Goal: Complete application form: Complete application form

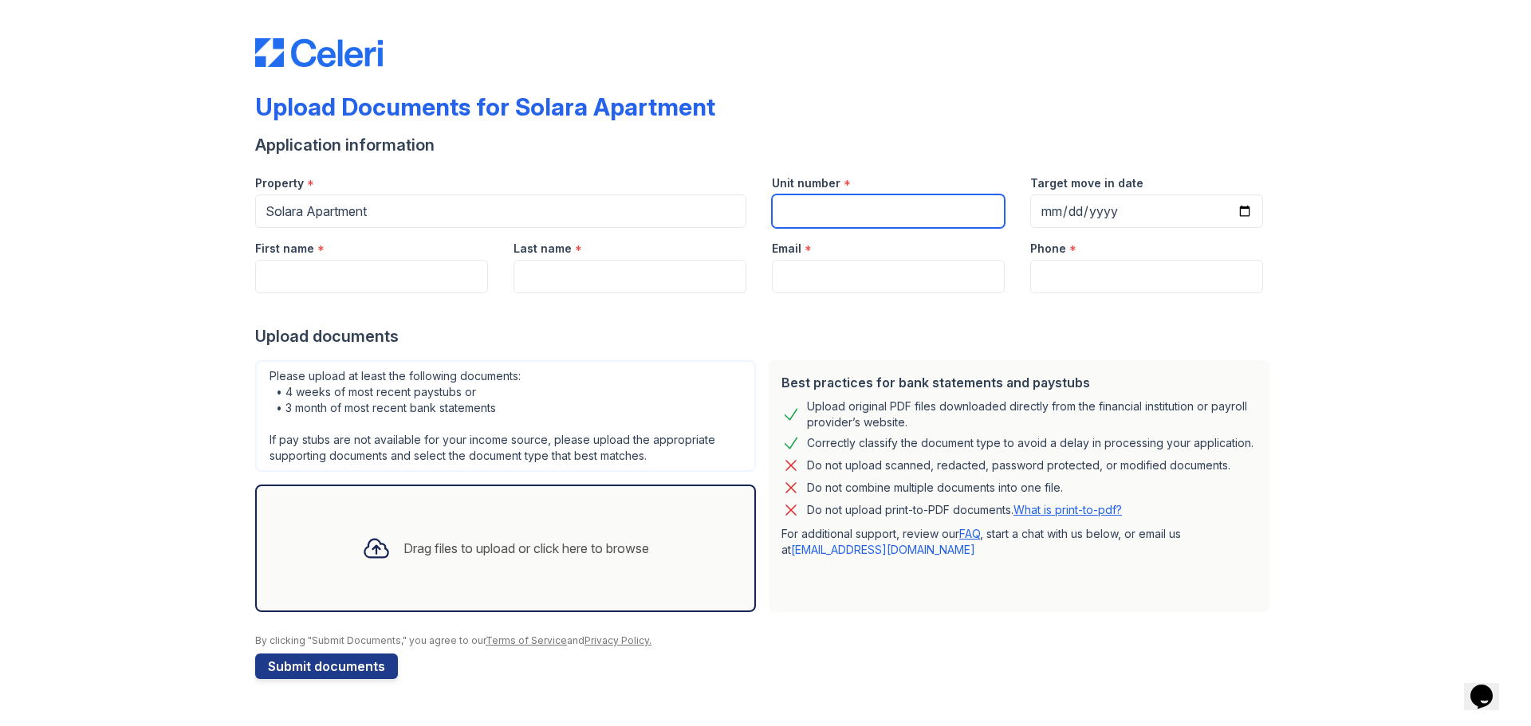
click at [835, 210] on input "Unit number" at bounding box center [888, 211] width 233 height 33
type input "2307"
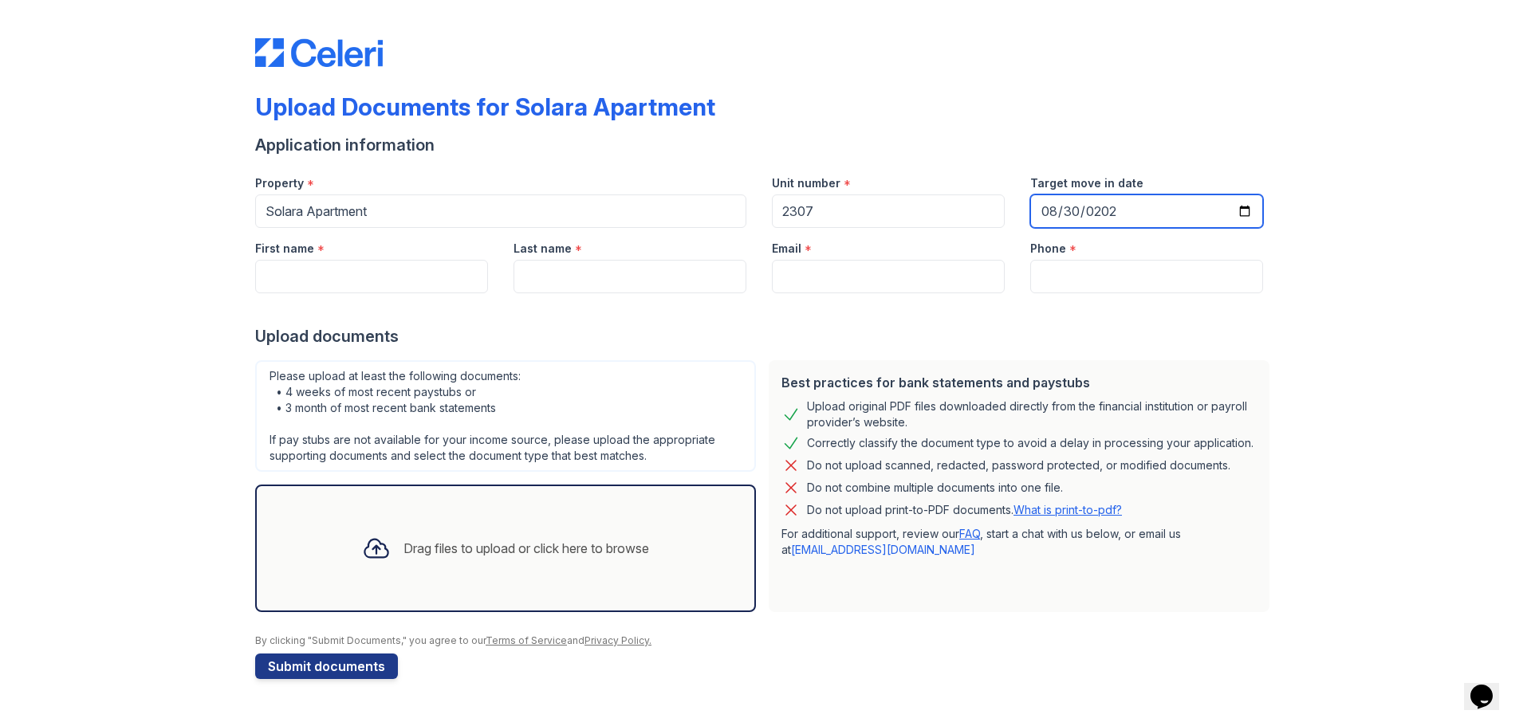
type input "[DATE]"
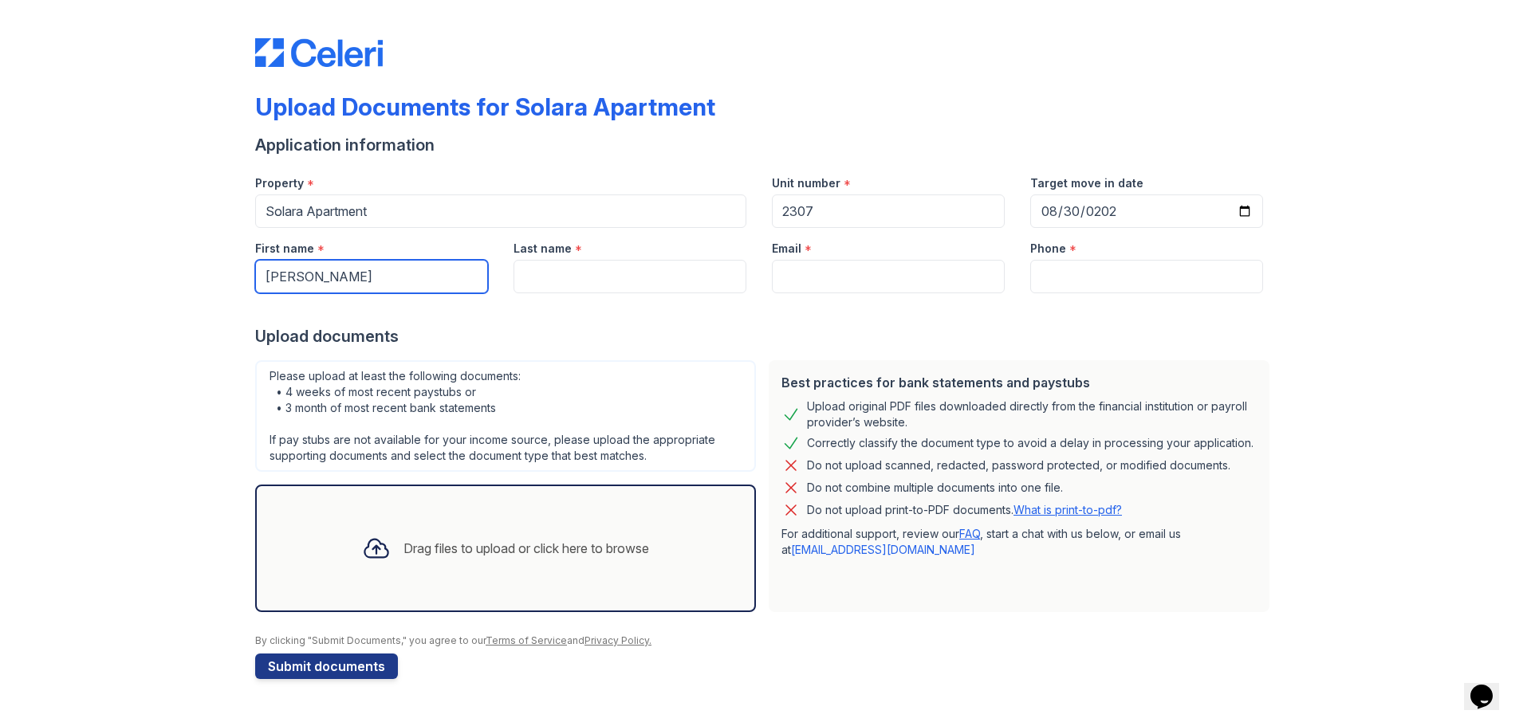
type input "[PERSON_NAME]"
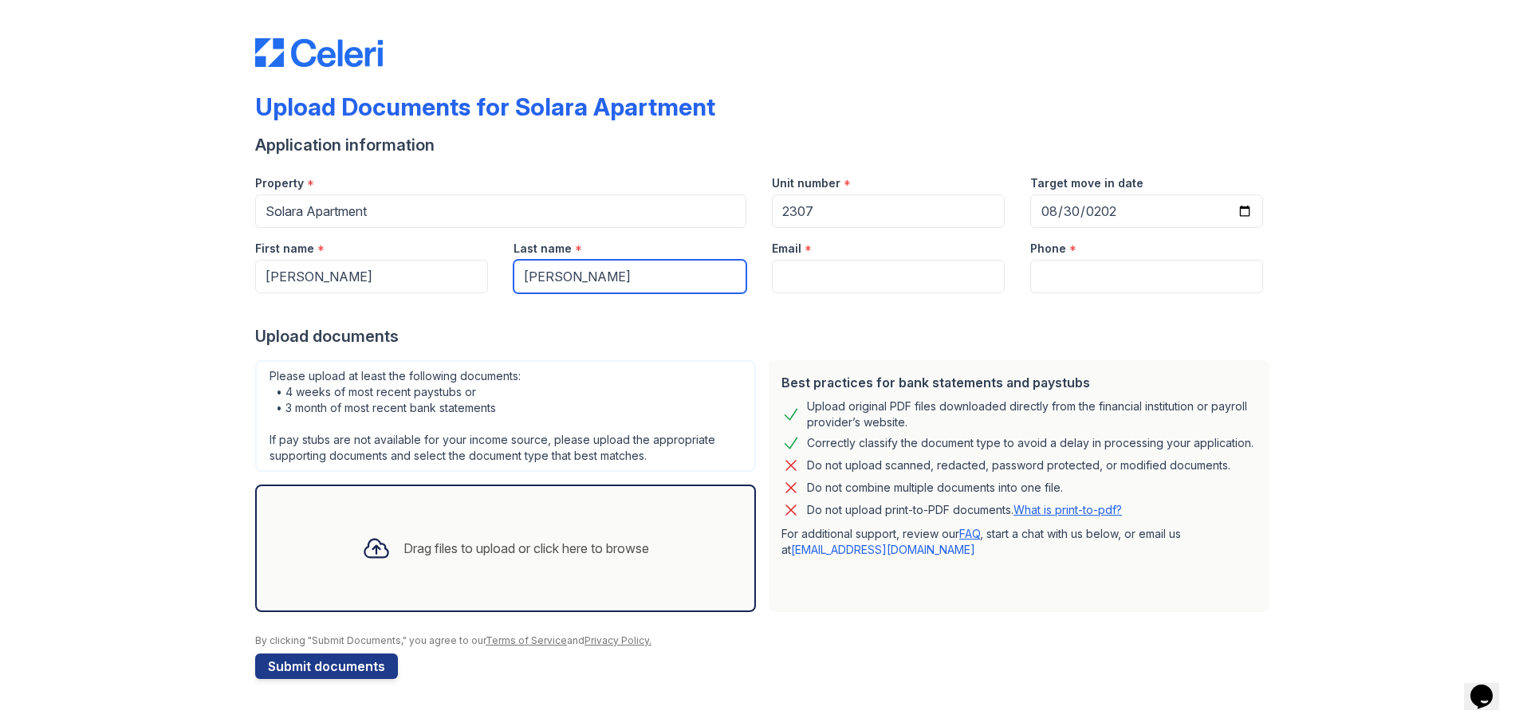
type input "[PERSON_NAME]"
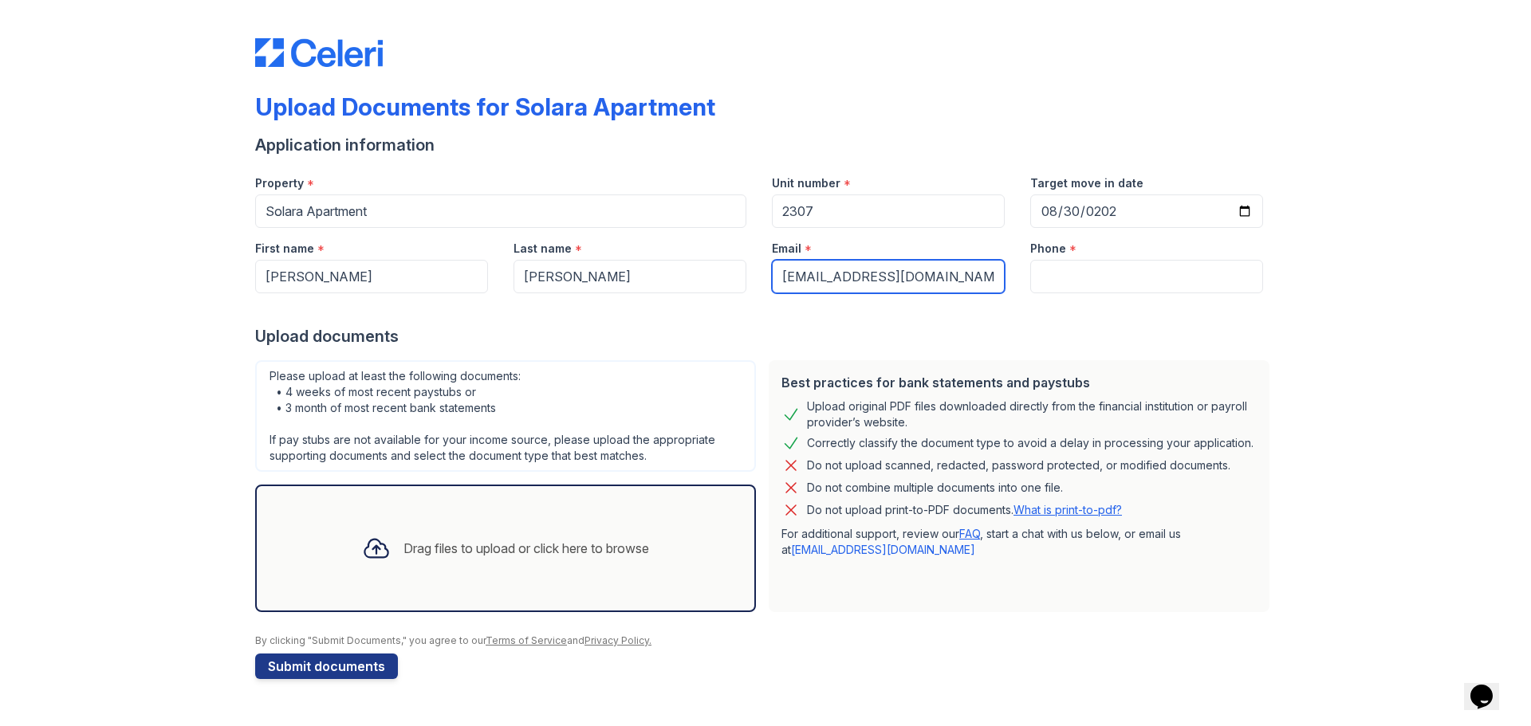
type input "[EMAIL_ADDRESS][DOMAIN_NAME]"
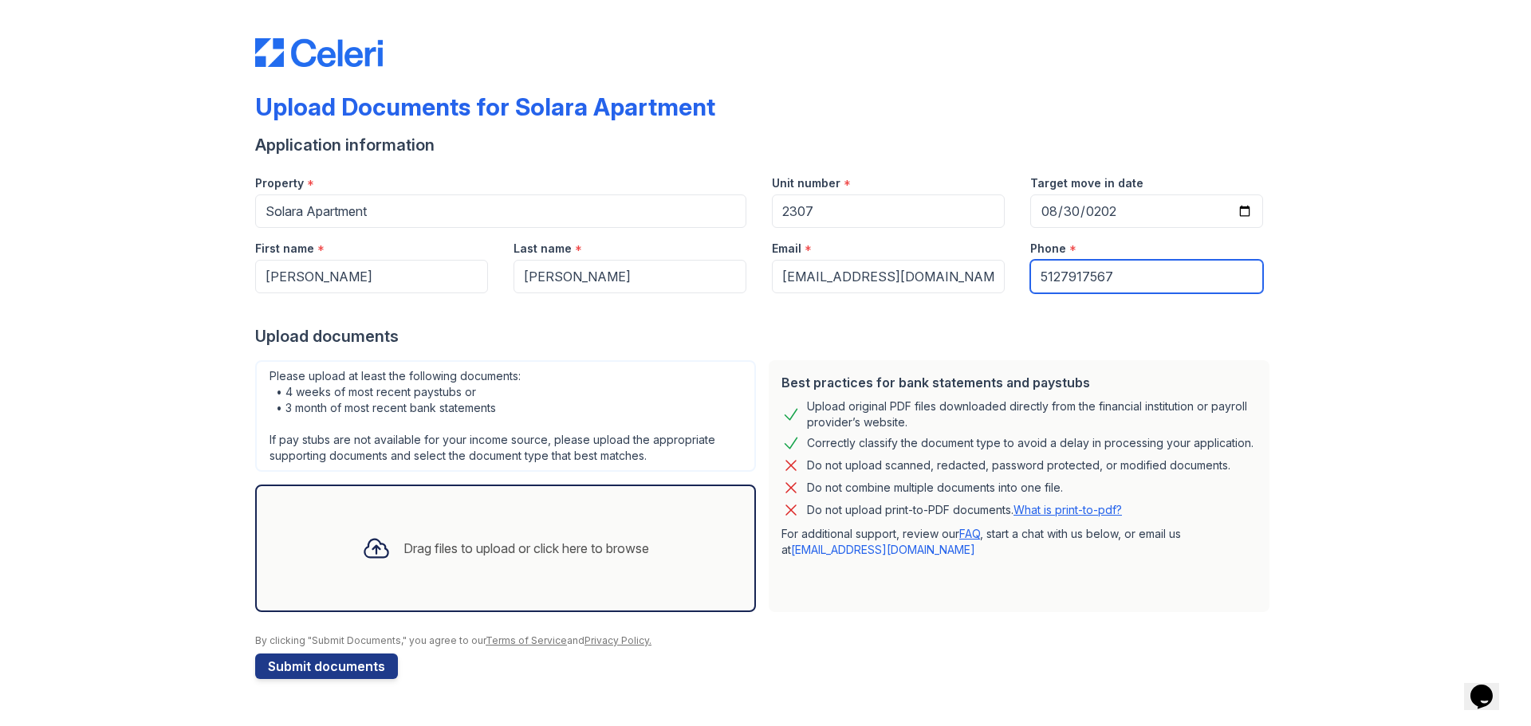
type input "5127917567"
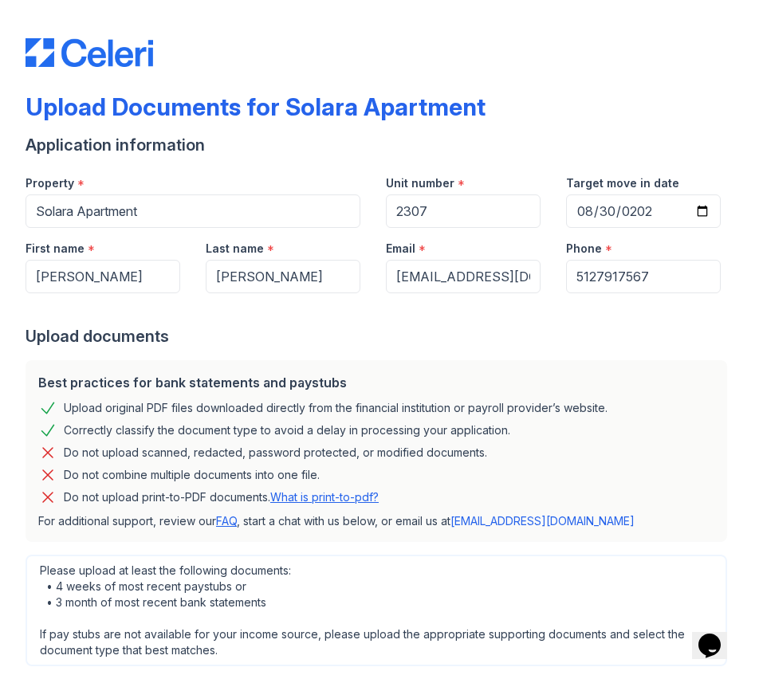
click at [587, 249] on label "Phone" at bounding box center [584, 249] width 36 height 16
click at [587, 260] on input "5127917567" at bounding box center [643, 276] width 155 height 33
click at [668, 277] on input "5127917567" at bounding box center [643, 276] width 155 height 33
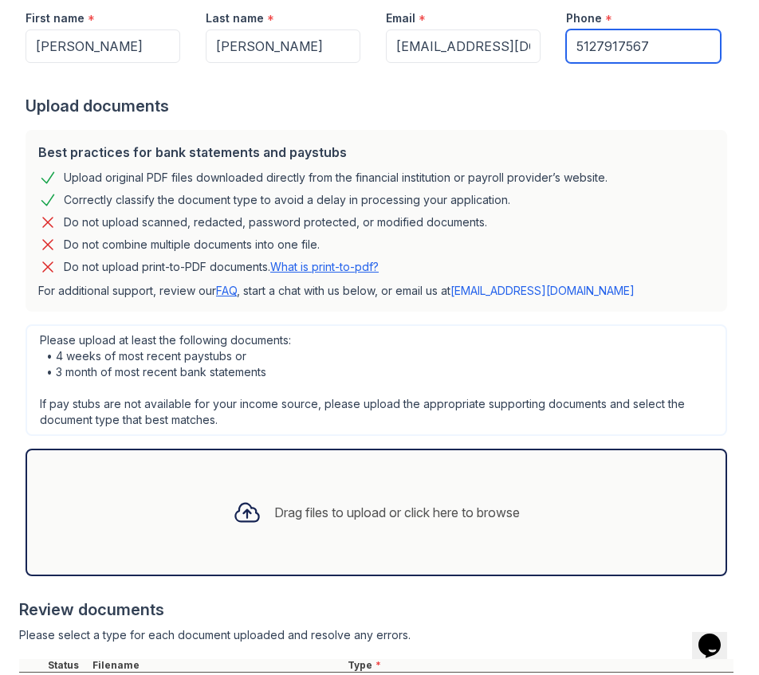
scroll to position [556, 0]
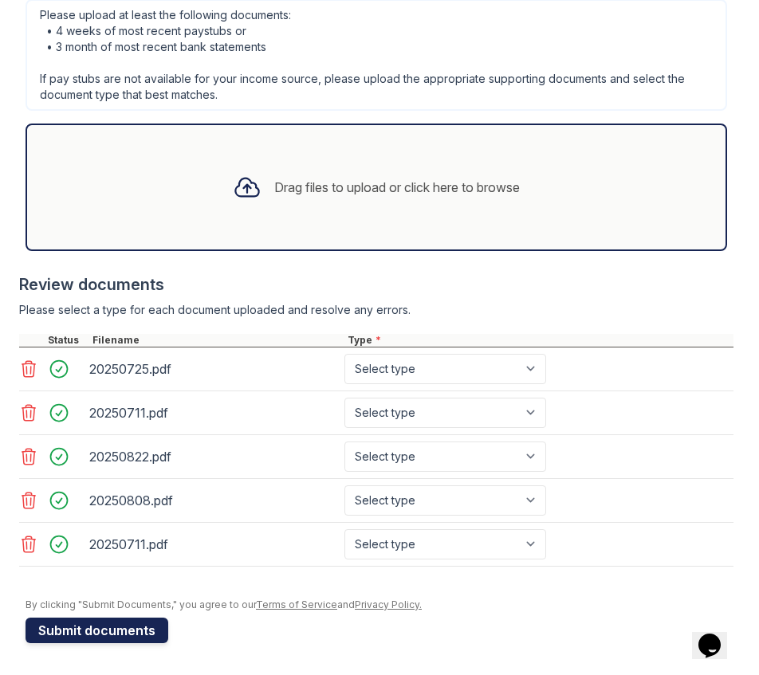
click at [96, 631] on button "Submit documents" at bounding box center [97, 631] width 143 height 26
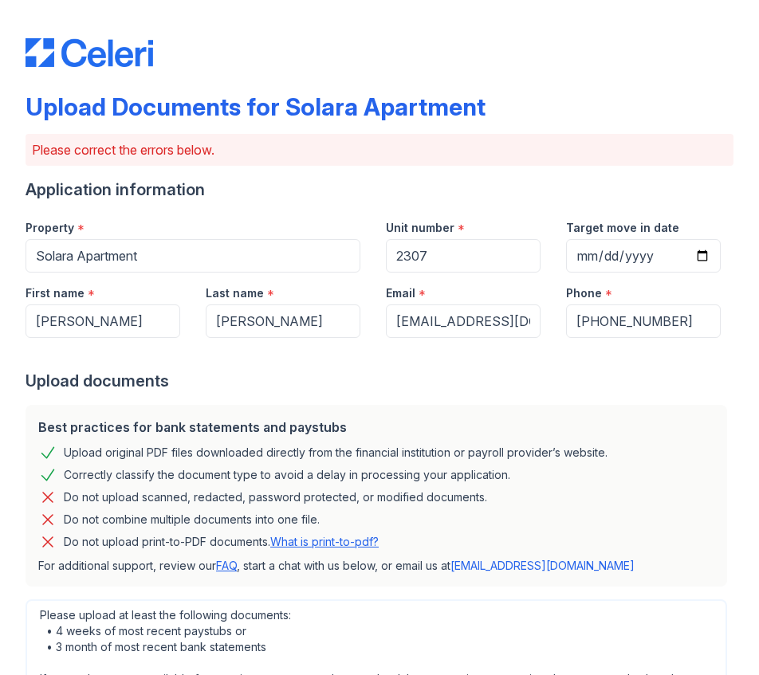
click at [519, 370] on div "Upload documents" at bounding box center [380, 381] width 708 height 22
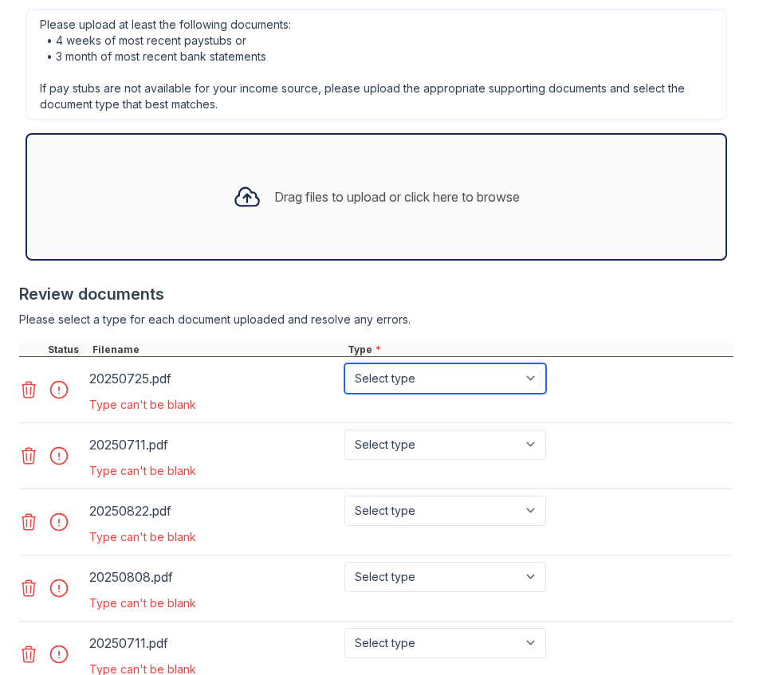
click at [464, 387] on select "Select type Paystub Bank Statement Offer Letter Tax Documents Benefit Award Let…" at bounding box center [445, 379] width 202 height 30
select select "paystub"
click at [344, 364] on select "Select type Paystub Bank Statement Offer Letter Tax Documents Benefit Award Let…" at bounding box center [445, 379] width 202 height 30
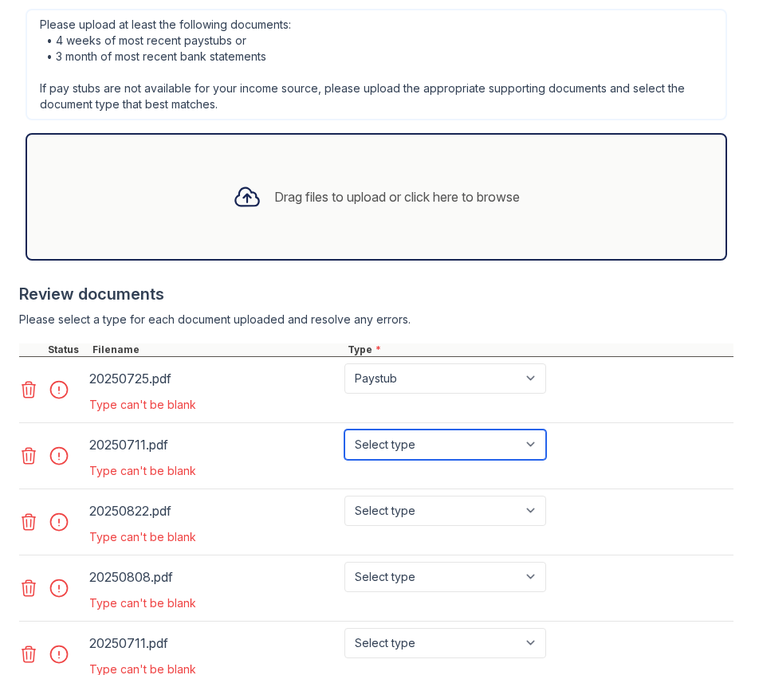
drag, startPoint x: 438, startPoint y: 438, endPoint x: 429, endPoint y: 450, distance: 14.8
click at [438, 438] on select "Select type Paystub Bank Statement Offer Letter Tax Documents Benefit Award Let…" at bounding box center [445, 445] width 202 height 30
select select "paystub"
click at [344, 430] on select "Select type Paystub Bank Statement Offer Letter Tax Documents Benefit Award Let…" at bounding box center [445, 445] width 202 height 30
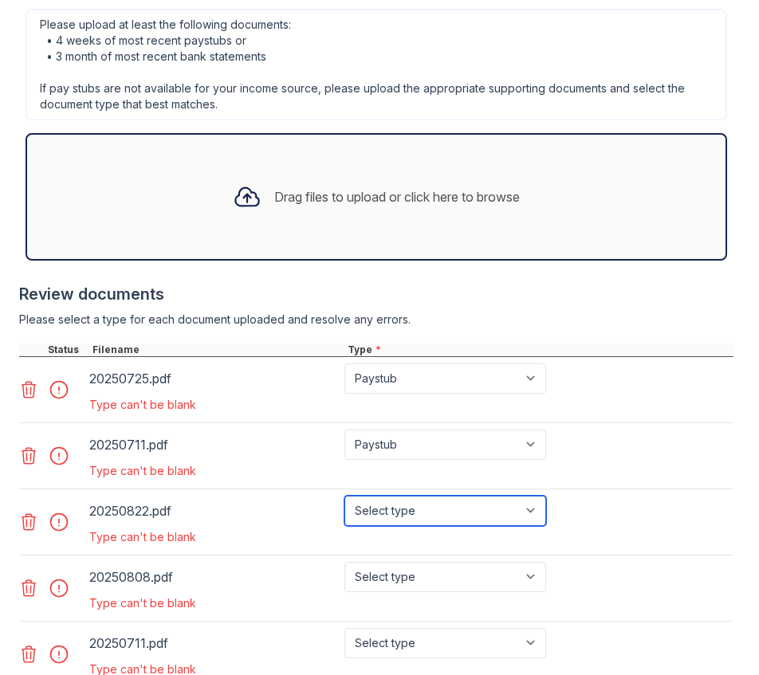
click at [408, 517] on select "Select type Paystub Bank Statement Offer Letter Tax Documents Benefit Award Let…" at bounding box center [445, 511] width 202 height 30
select select "paystub"
click at [344, 496] on select "Select type Paystub Bank Statement Offer Letter Tax Documents Benefit Award Let…" at bounding box center [445, 511] width 202 height 30
click at [391, 558] on div "20250808.pdf Select type Paystub Bank Statement Offer Letter Tax Documents Bene…" at bounding box center [376, 589] width 714 height 66
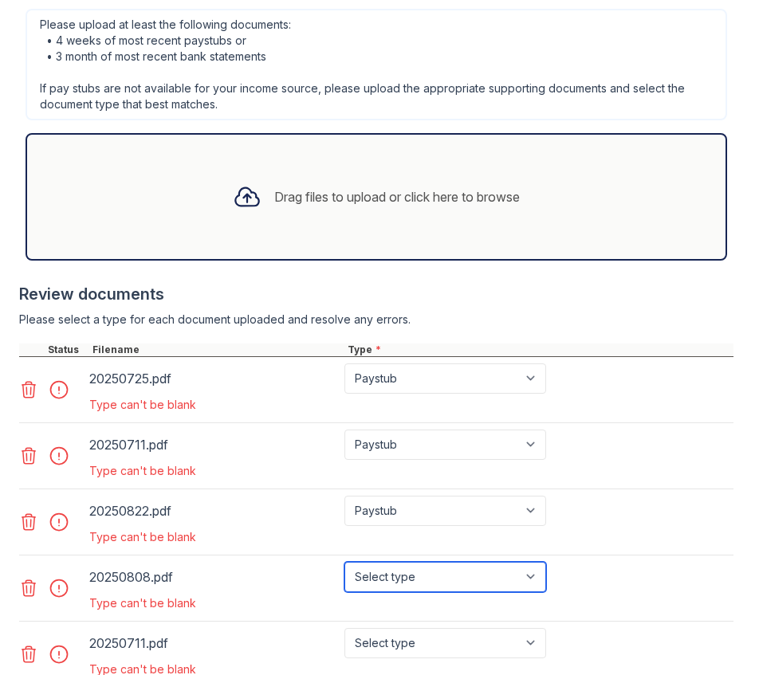
drag, startPoint x: 388, startPoint y: 584, endPoint x: 393, endPoint y: 562, distance: 22.1
click at [388, 584] on select "Select type Paystub Bank Statement Offer Letter Tax Documents Benefit Award Let…" at bounding box center [445, 577] width 202 height 30
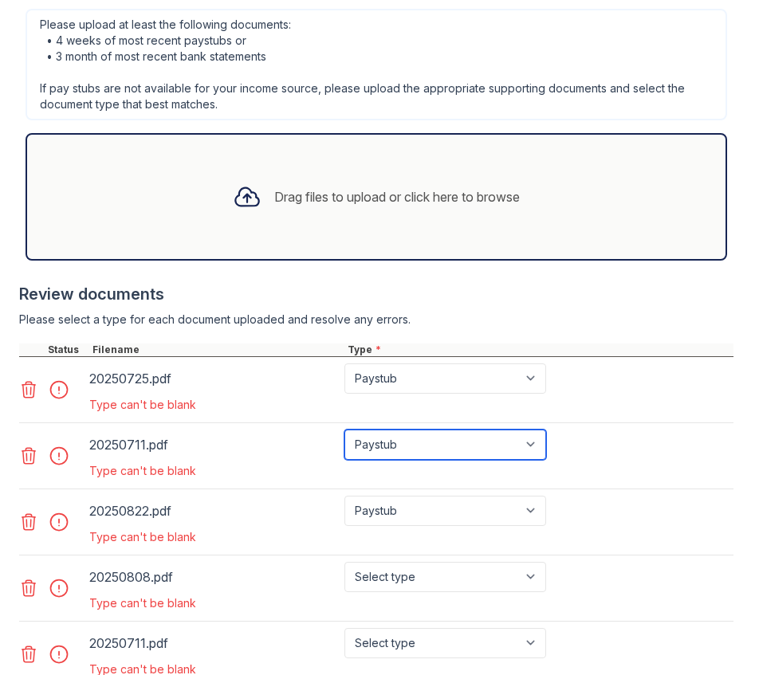
drag, startPoint x: 394, startPoint y: 437, endPoint x: 386, endPoint y: 457, distance: 21.5
click at [394, 437] on select "Select type Paystub Bank Statement Offer Letter Tax Documents Benefit Award Let…" at bounding box center [445, 445] width 202 height 30
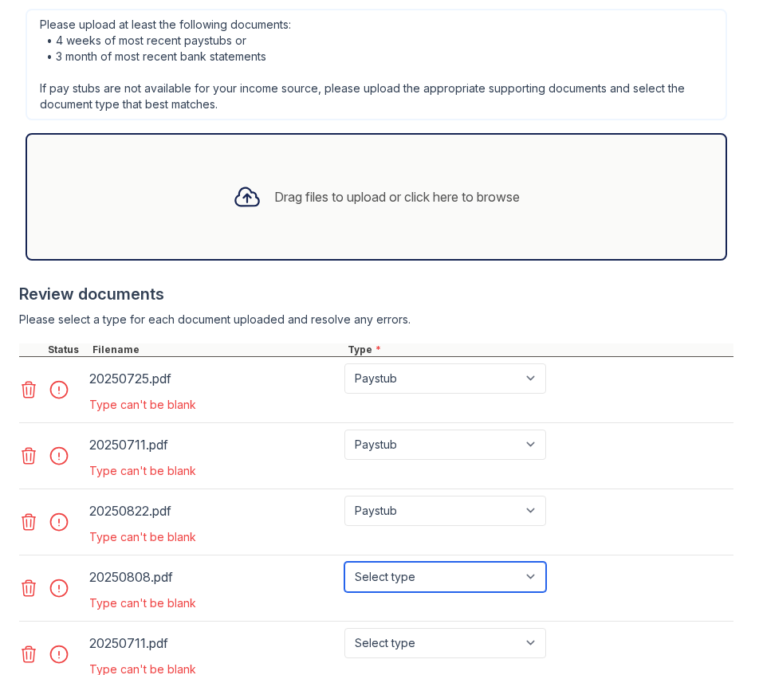
click at [516, 577] on select "Select type Paystub Bank Statement Offer Letter Tax Documents Benefit Award Let…" at bounding box center [445, 577] width 202 height 30
select select "paystub"
click at [344, 562] on select "Select type Paystub Bank Statement Offer Letter Tax Documents Benefit Award Let…" at bounding box center [445, 577] width 202 height 30
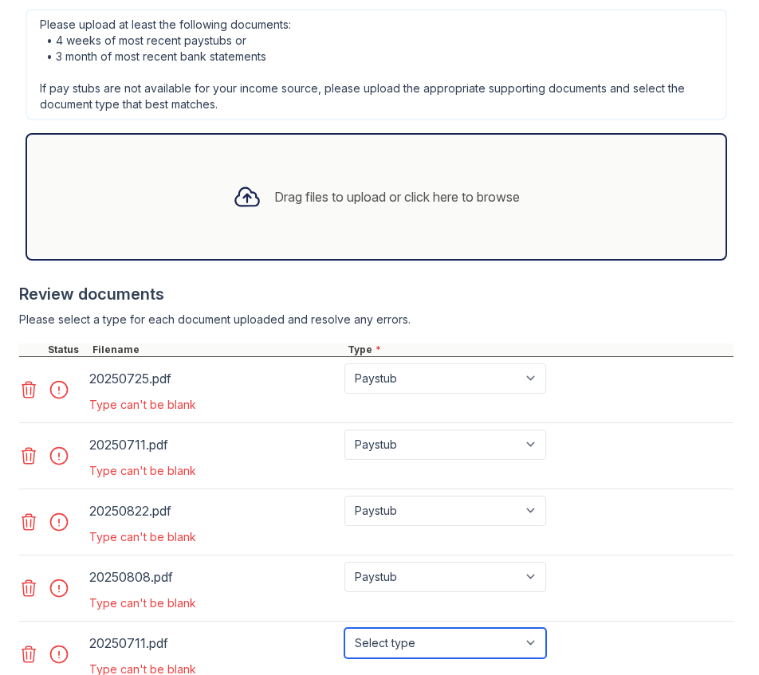
click at [419, 644] on select "Select type Paystub Bank Statement Offer Letter Tax Documents Benefit Award Let…" at bounding box center [445, 643] width 202 height 30
select select "paystub"
click at [344, 628] on select "Select type Paystub Bank Statement Offer Letter Tax Documents Benefit Award Let…" at bounding box center [445, 643] width 202 height 30
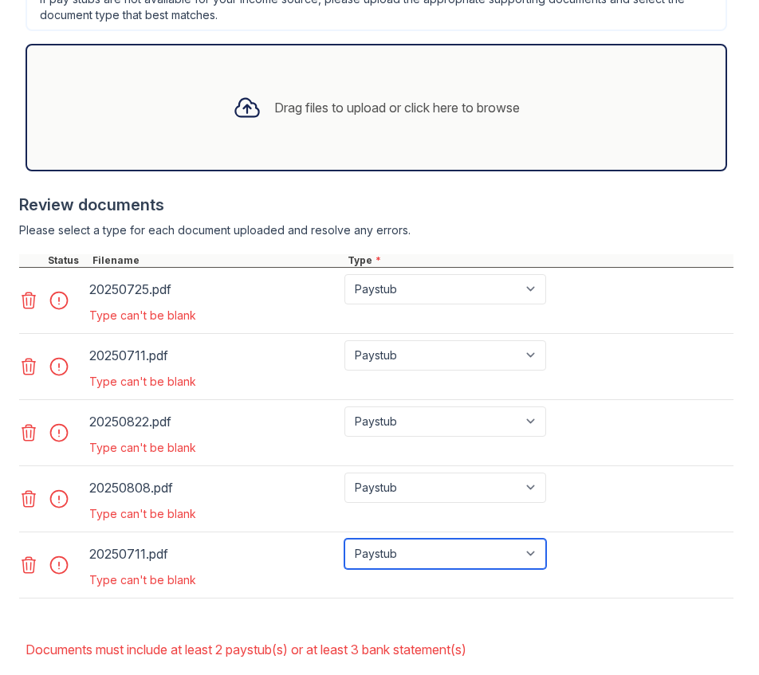
scroll to position [763, 0]
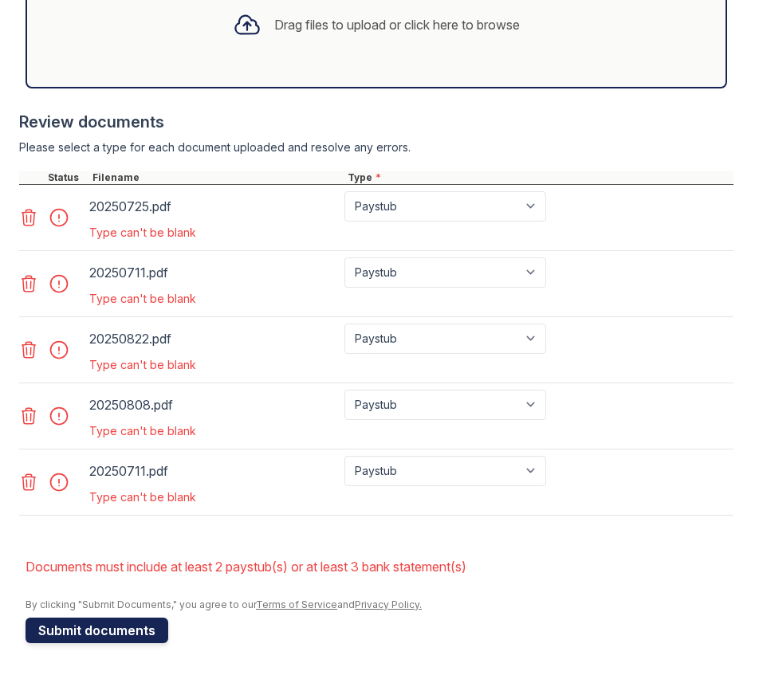
click at [88, 627] on button "Submit documents" at bounding box center [97, 631] width 143 height 26
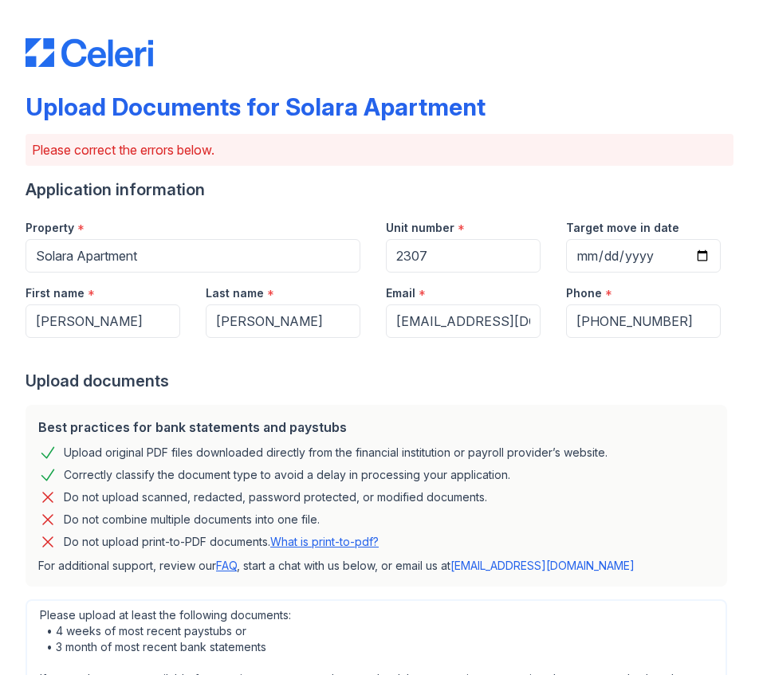
click at [575, 375] on div "Upload documents" at bounding box center [380, 381] width 708 height 22
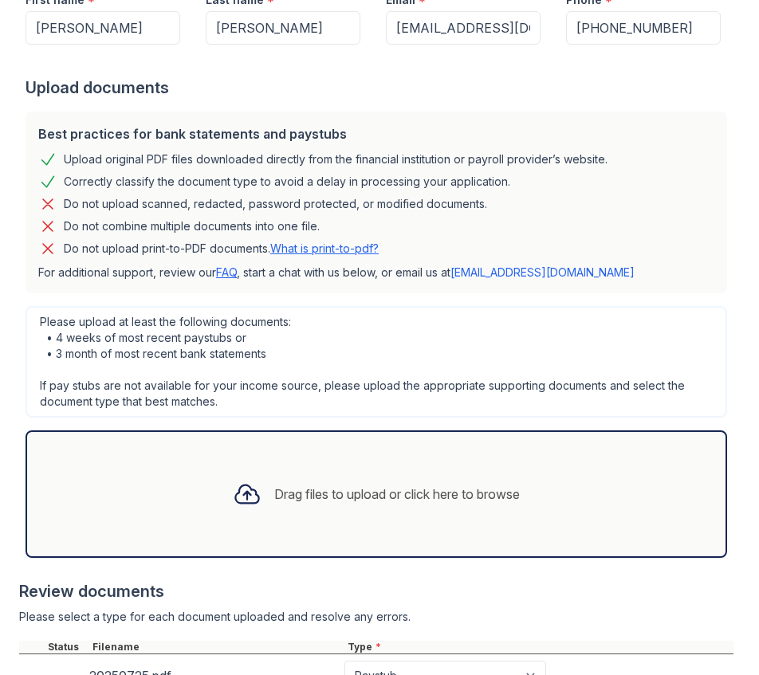
scroll to position [319, 0]
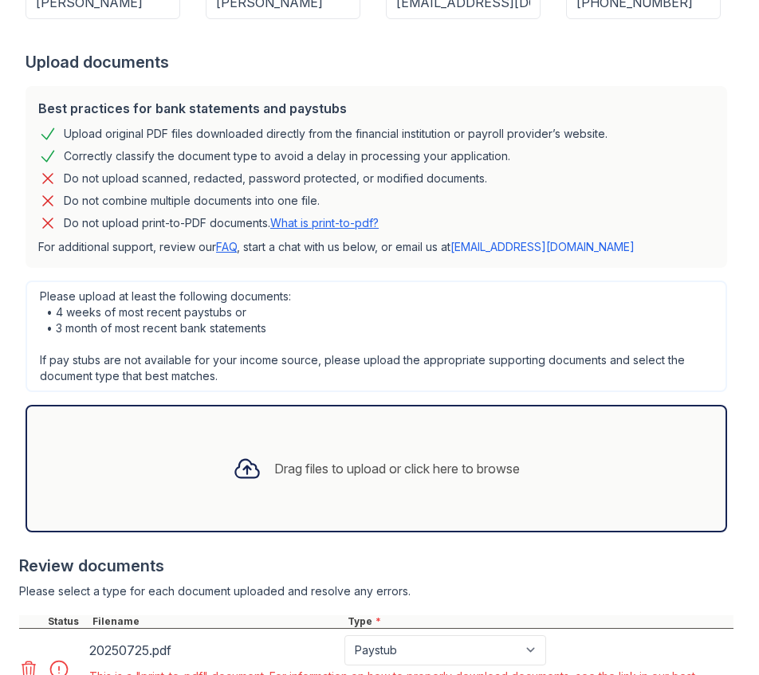
click at [524, 566] on div "Review documents" at bounding box center [376, 566] width 714 height 22
click at [33, 663] on icon at bounding box center [28, 669] width 19 height 19
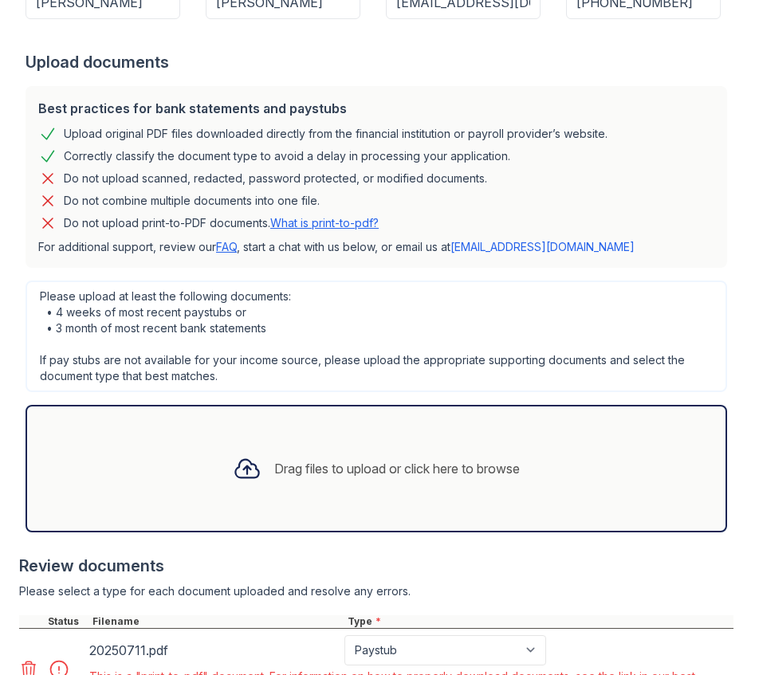
click at [33, 663] on icon at bounding box center [28, 669] width 19 height 19
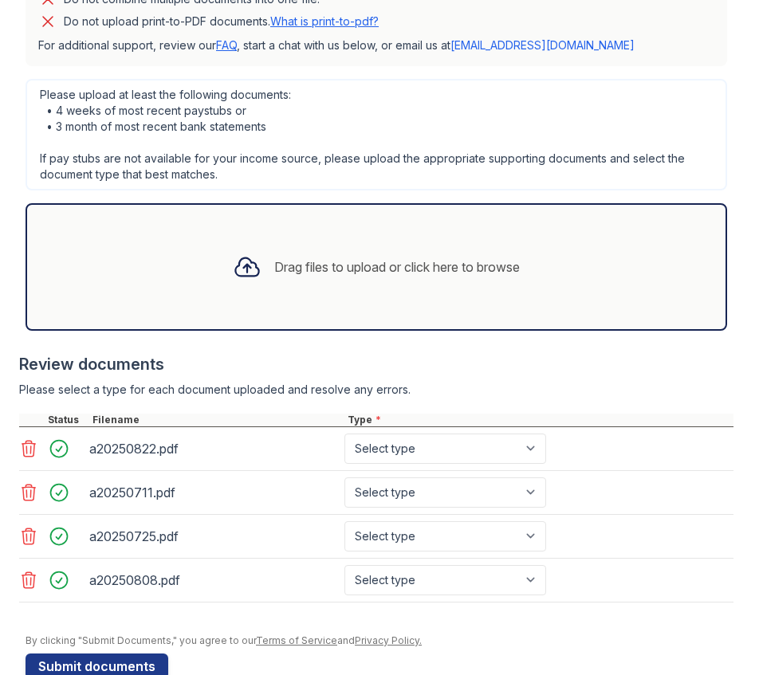
scroll to position [557, 0]
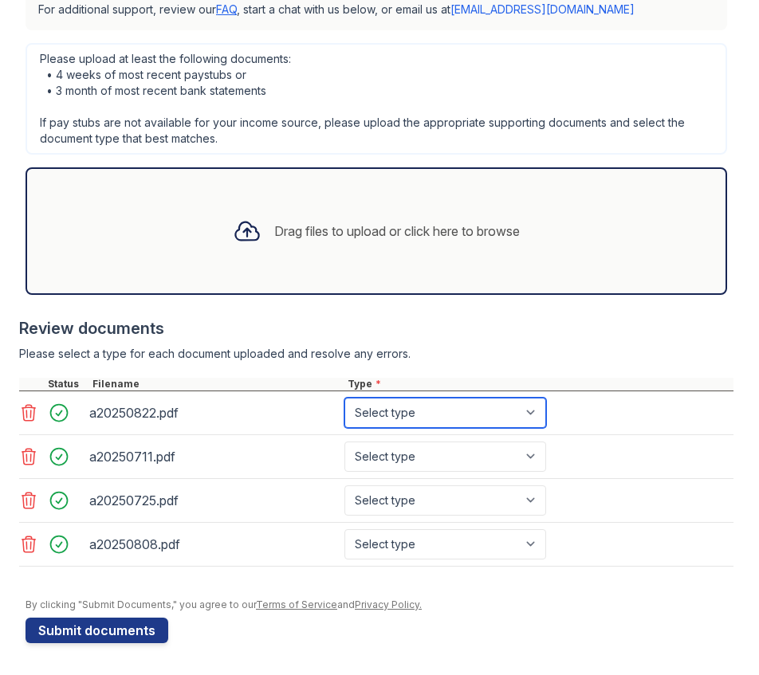
click at [533, 407] on select "Select type Paystub Bank Statement Offer Letter Tax Documents Benefit Award Let…" at bounding box center [445, 413] width 202 height 30
select select "paystub"
click at [344, 398] on select "Select type Paystub Bank Statement Offer Letter Tax Documents Benefit Award Let…" at bounding box center [445, 413] width 202 height 30
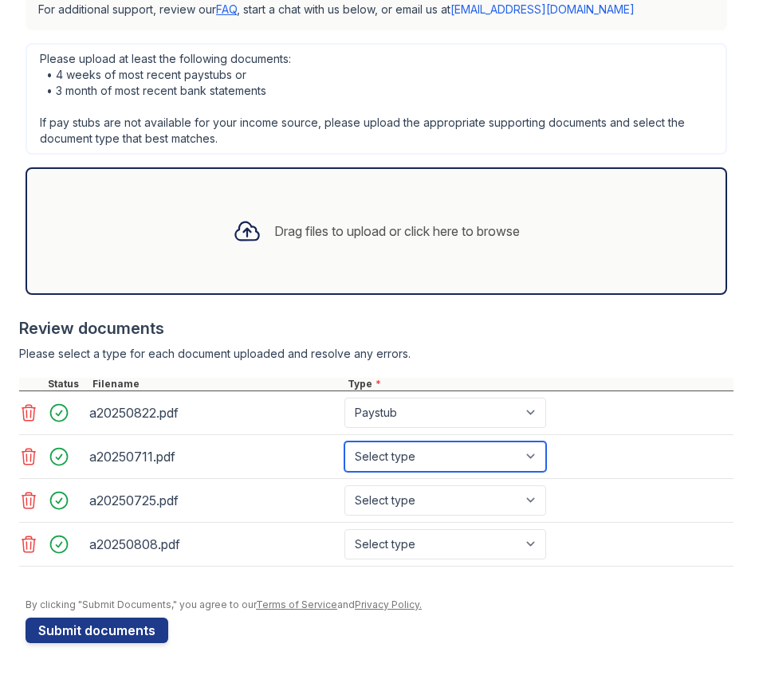
click at [427, 459] on select "Select type Paystub Bank Statement Offer Letter Tax Documents Benefit Award Let…" at bounding box center [445, 457] width 202 height 30
select select "paystub"
click at [344, 442] on select "Select type Paystub Bank Statement Offer Letter Tax Documents Benefit Award Let…" at bounding box center [445, 457] width 202 height 30
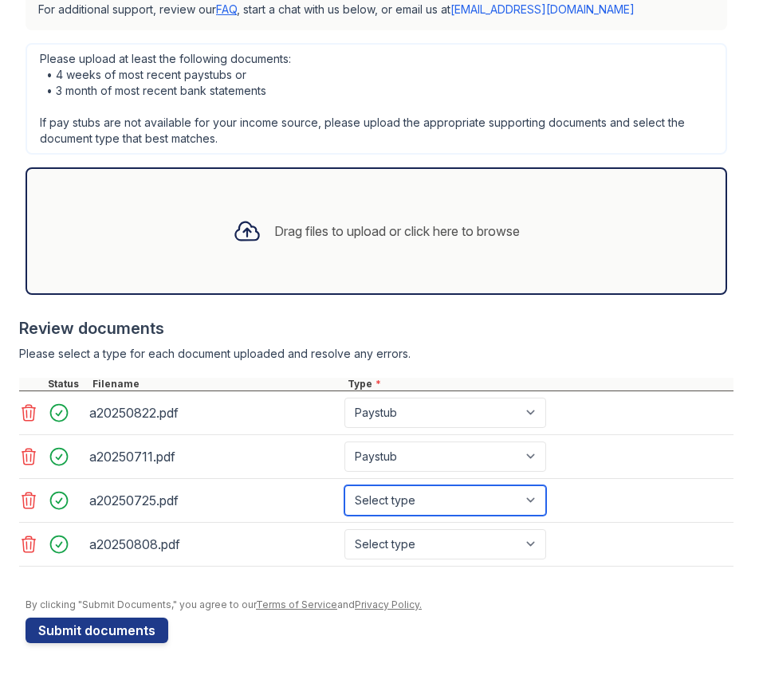
click at [422, 501] on select "Select type Paystub Bank Statement Offer Letter Tax Documents Benefit Award Let…" at bounding box center [445, 501] width 202 height 30
select select "paystub"
click at [344, 486] on select "Select type Paystub Bank Statement Offer Letter Tax Documents Benefit Award Let…" at bounding box center [445, 501] width 202 height 30
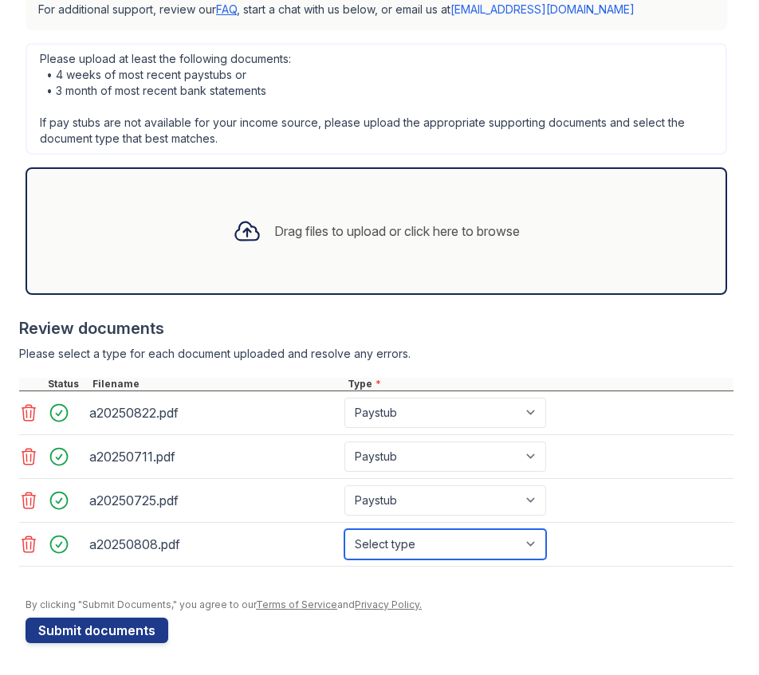
click at [404, 547] on select "Select type Paystub Bank Statement Offer Letter Tax Documents Benefit Award Let…" at bounding box center [445, 544] width 202 height 30
select select "paystub"
click at [344, 529] on select "Select type Paystub Bank Statement Offer Letter Tax Documents Benefit Award Let…" at bounding box center [445, 544] width 202 height 30
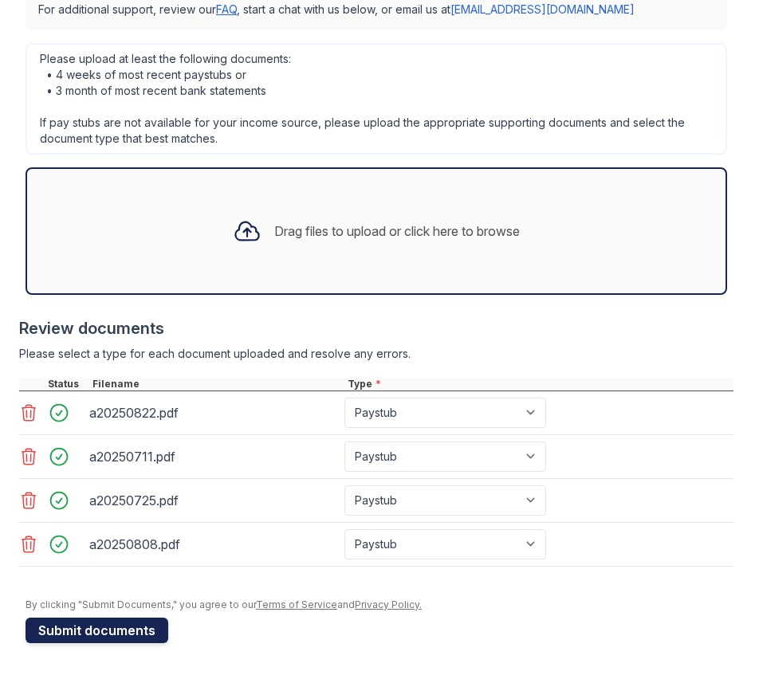
click at [119, 631] on button "Submit documents" at bounding box center [97, 631] width 143 height 26
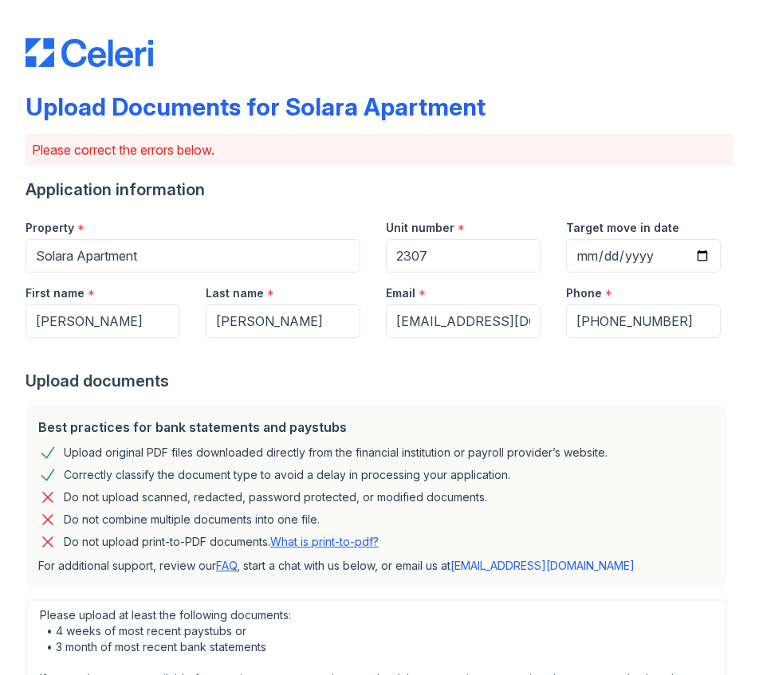
click at [746, 584] on div "Upload Documents for Solara Apartment Please correct the errors below. Applicat…" at bounding box center [379, 337] width 759 height 675
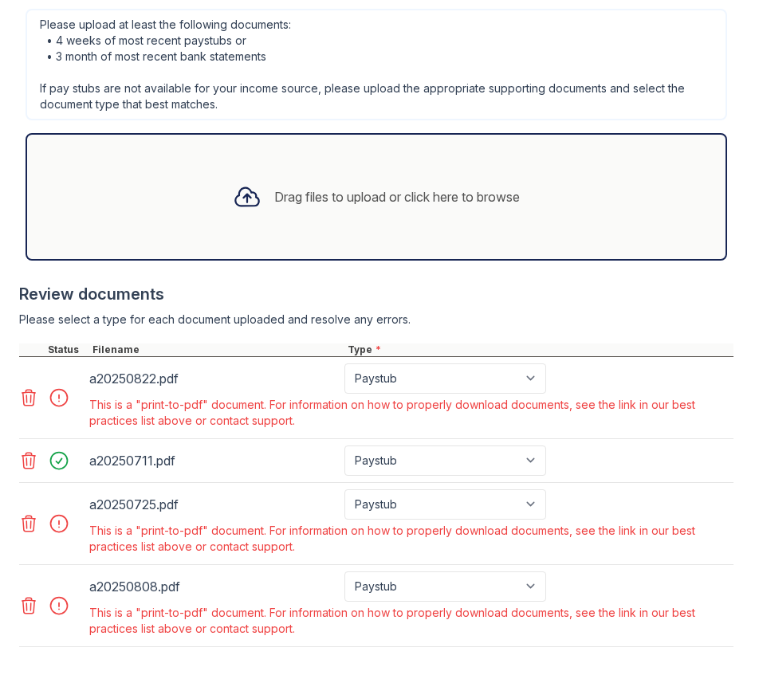
scroll to position [0, 0]
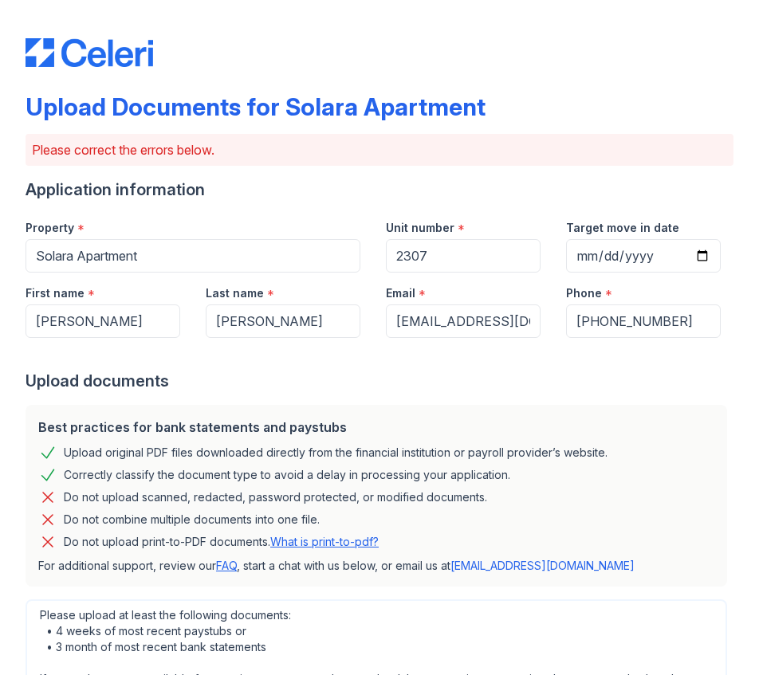
click at [313, 542] on link "What is print-to-pdf?" at bounding box center [324, 542] width 108 height 14
click at [456, 621] on div "Please upload at least the following documents: • 4 weeks of most recent paystu…" at bounding box center [377, 656] width 702 height 112
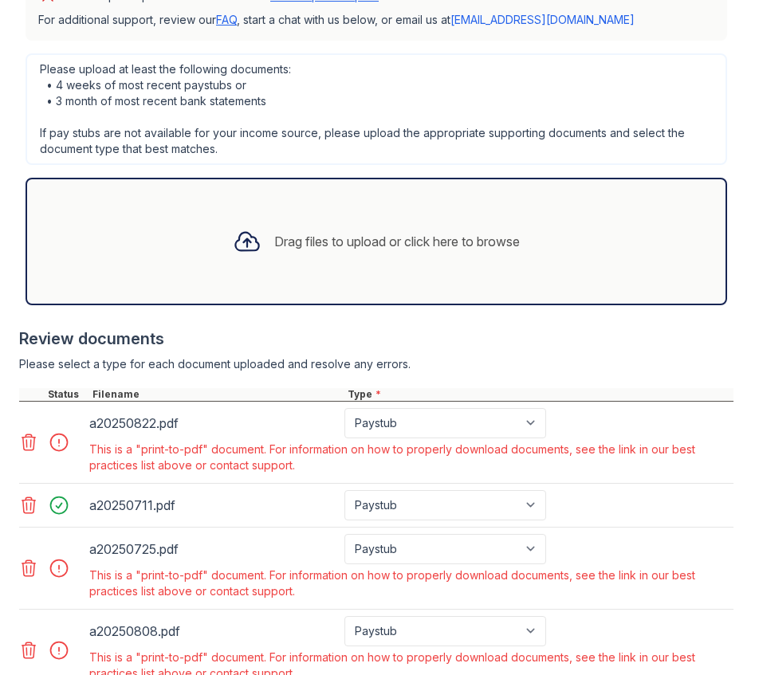
scroll to position [574, 0]
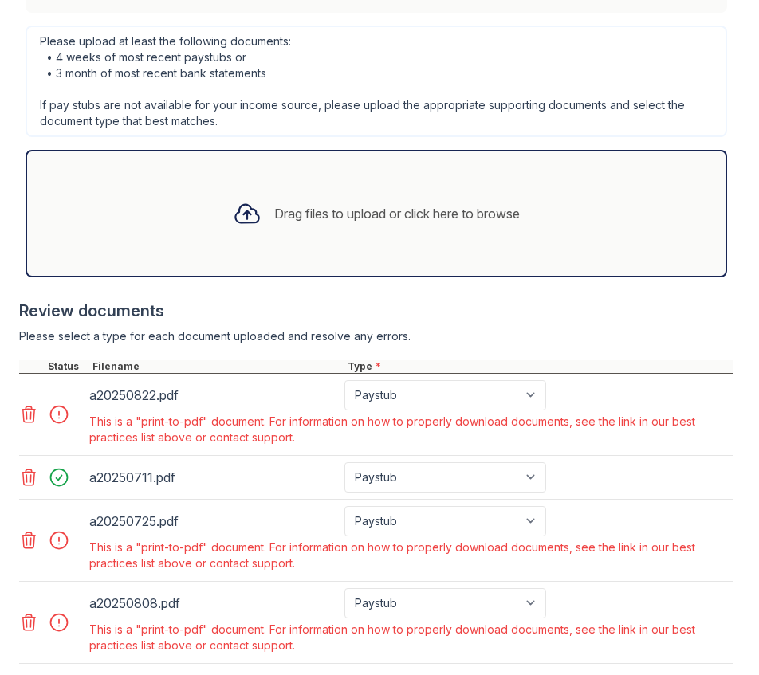
click at [27, 411] on icon at bounding box center [28, 414] width 19 height 19
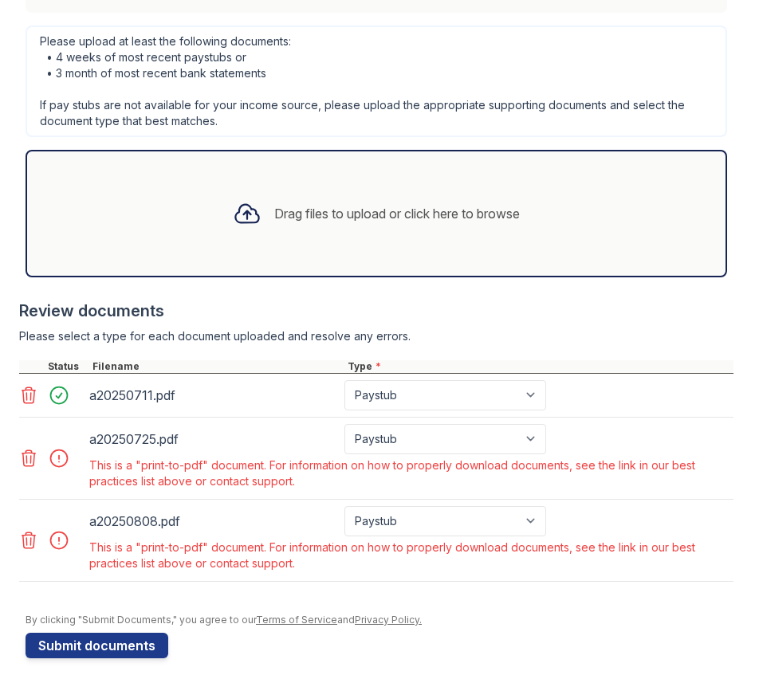
click at [26, 454] on icon at bounding box center [28, 458] width 19 height 19
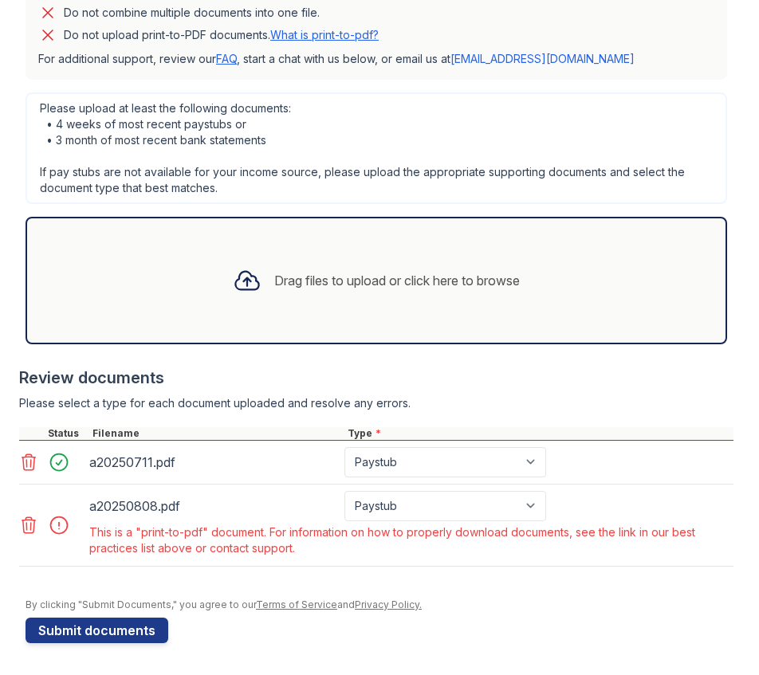
click at [33, 522] on icon at bounding box center [28, 525] width 19 height 19
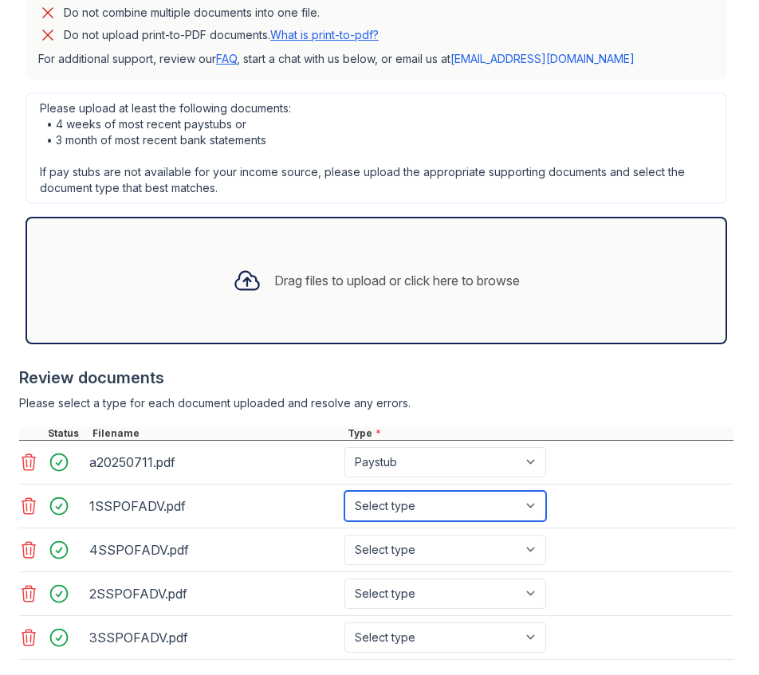
click at [526, 505] on select "Select type Paystub Bank Statement Offer Letter Tax Documents Benefit Award Let…" at bounding box center [445, 506] width 202 height 30
select select "paystub"
click at [344, 491] on select "Select type Paystub Bank Statement Offer Letter Tax Documents Benefit Award Let…" at bounding box center [445, 506] width 202 height 30
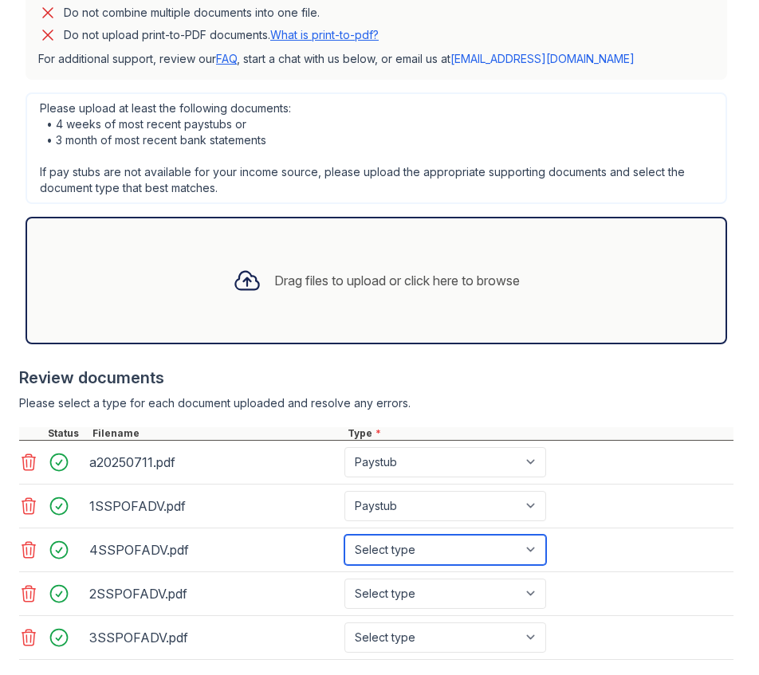
select select "paystub"
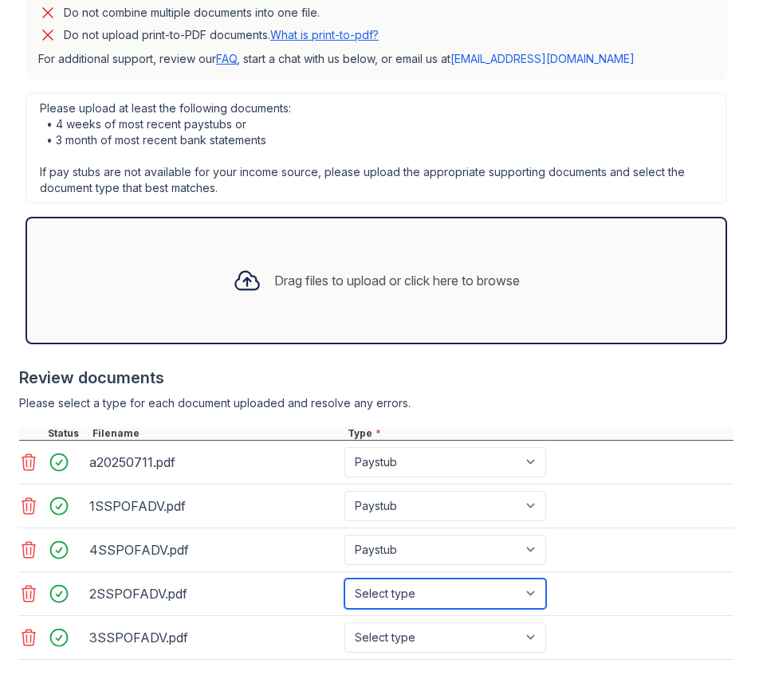
select select "paystub"
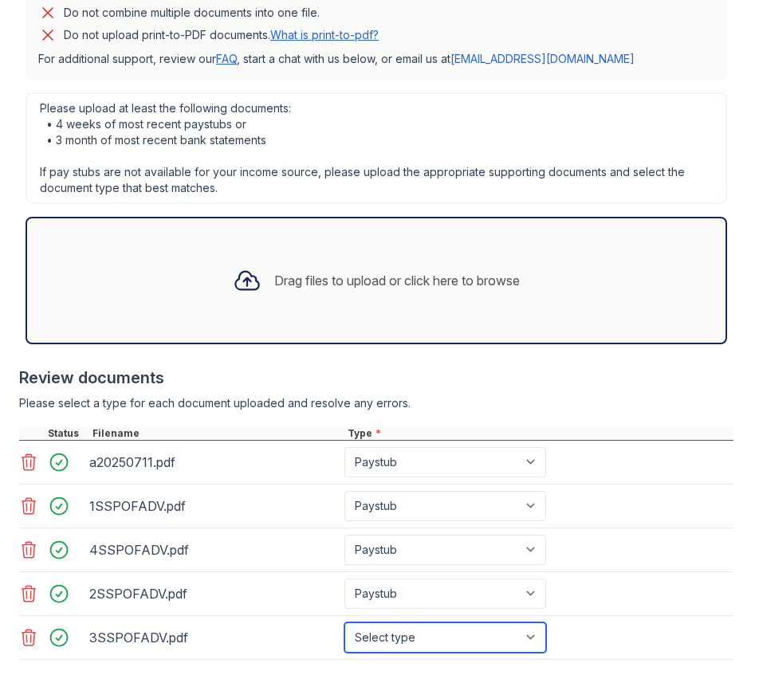
select select "paystub"
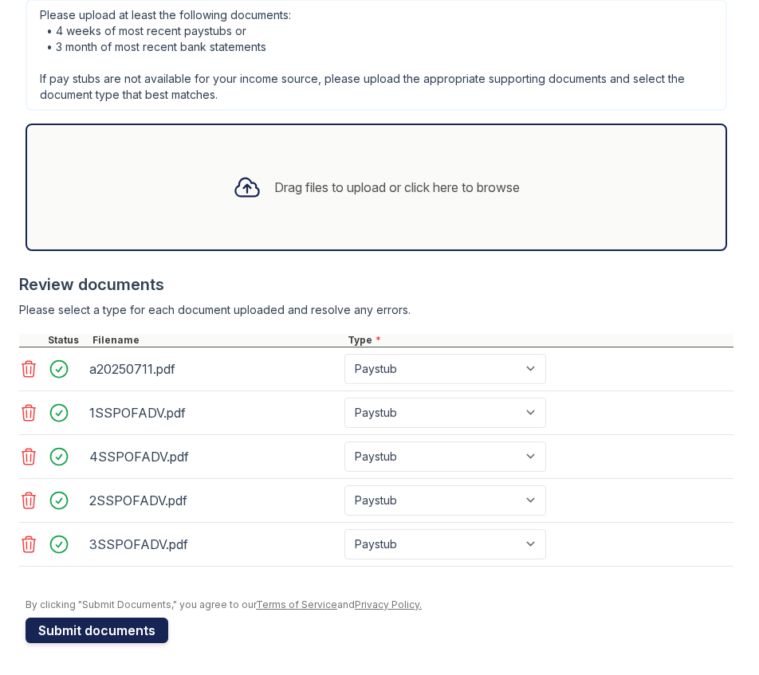
click at [84, 626] on button "Submit documents" at bounding box center [97, 631] width 143 height 26
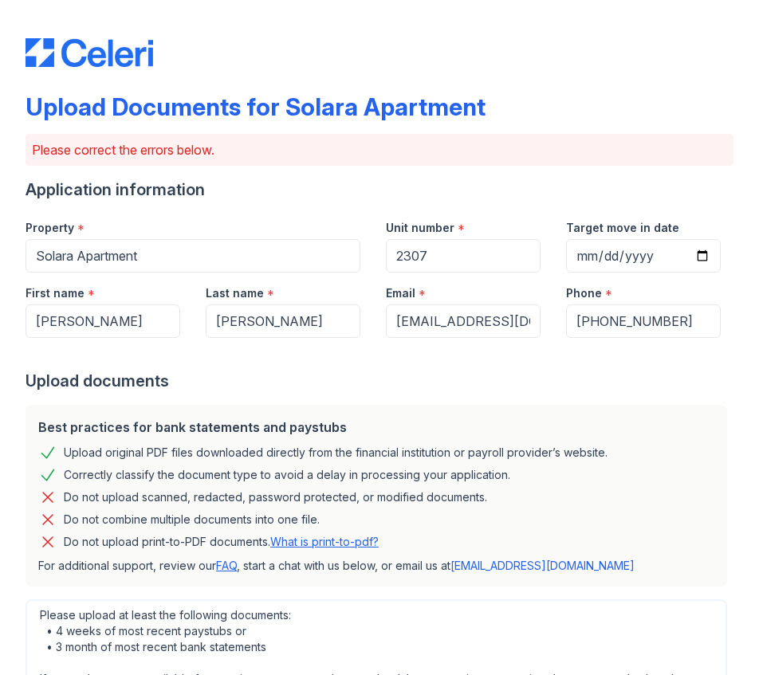
scroll to position [591, 0]
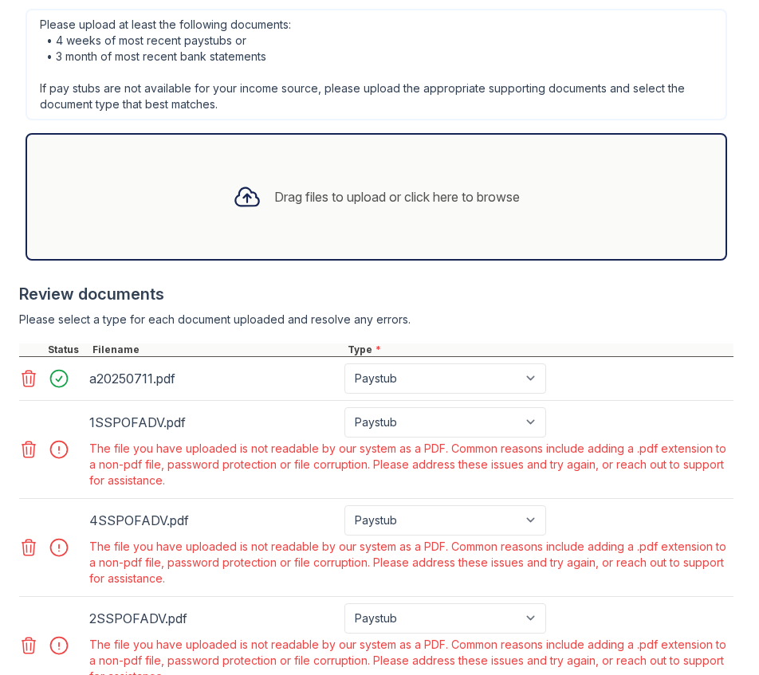
click at [746, 577] on main "Upload Documents for Solara Apartment Please correct the errors below. Applicat…" at bounding box center [379, 337] width 759 height 675
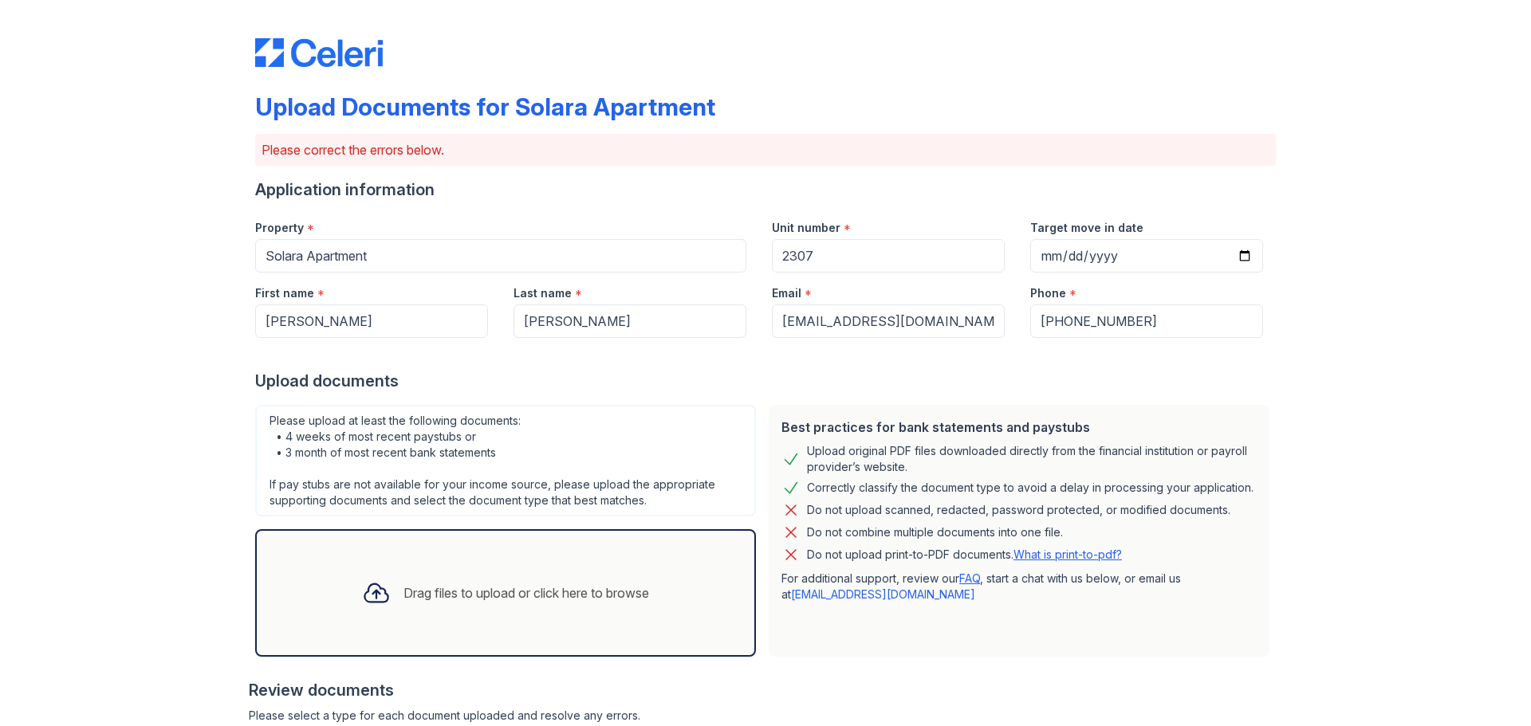
scroll to position [514, 0]
